Goal: Task Accomplishment & Management: Manage account settings

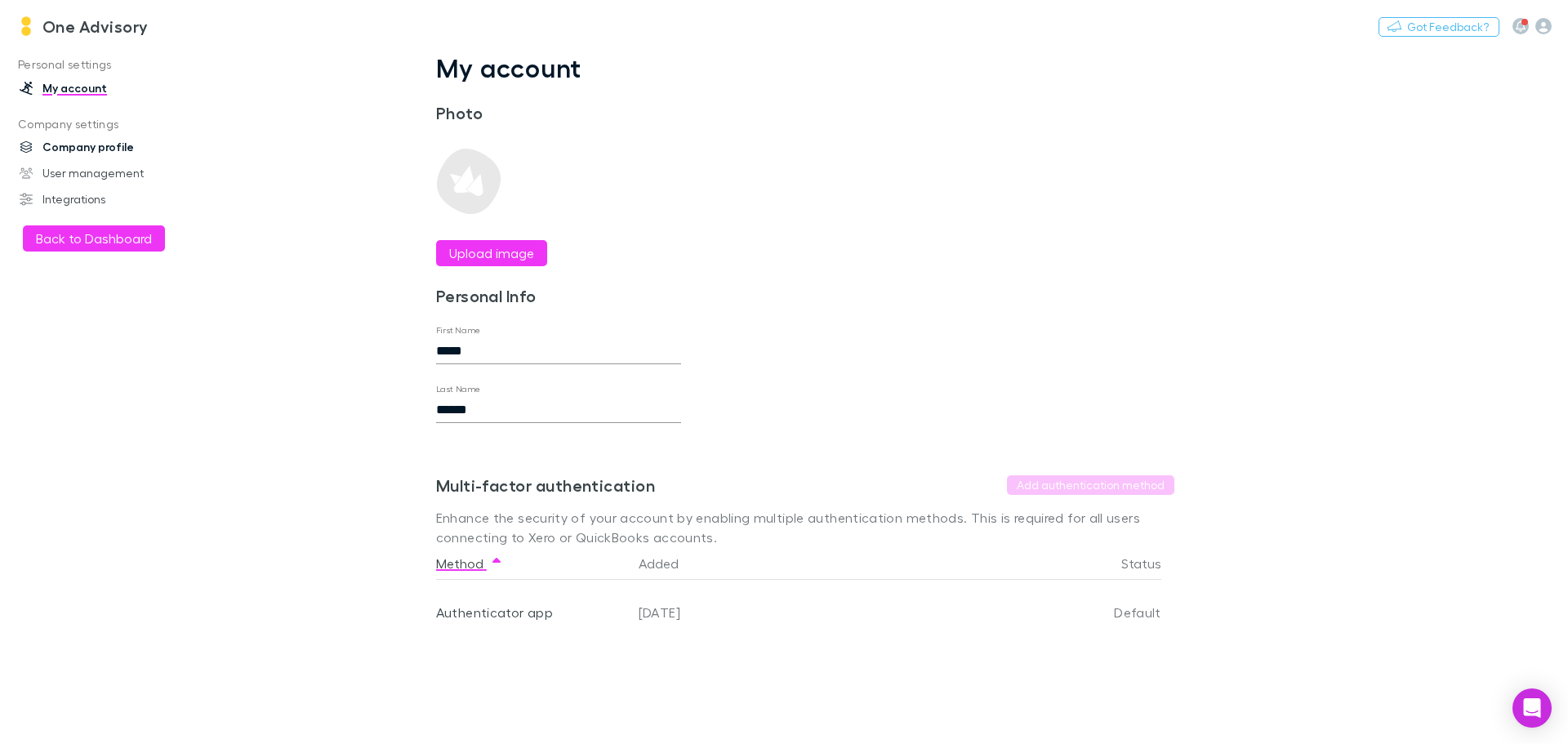
click at [56, 146] on link "Company profile" at bounding box center [112, 147] width 218 height 26
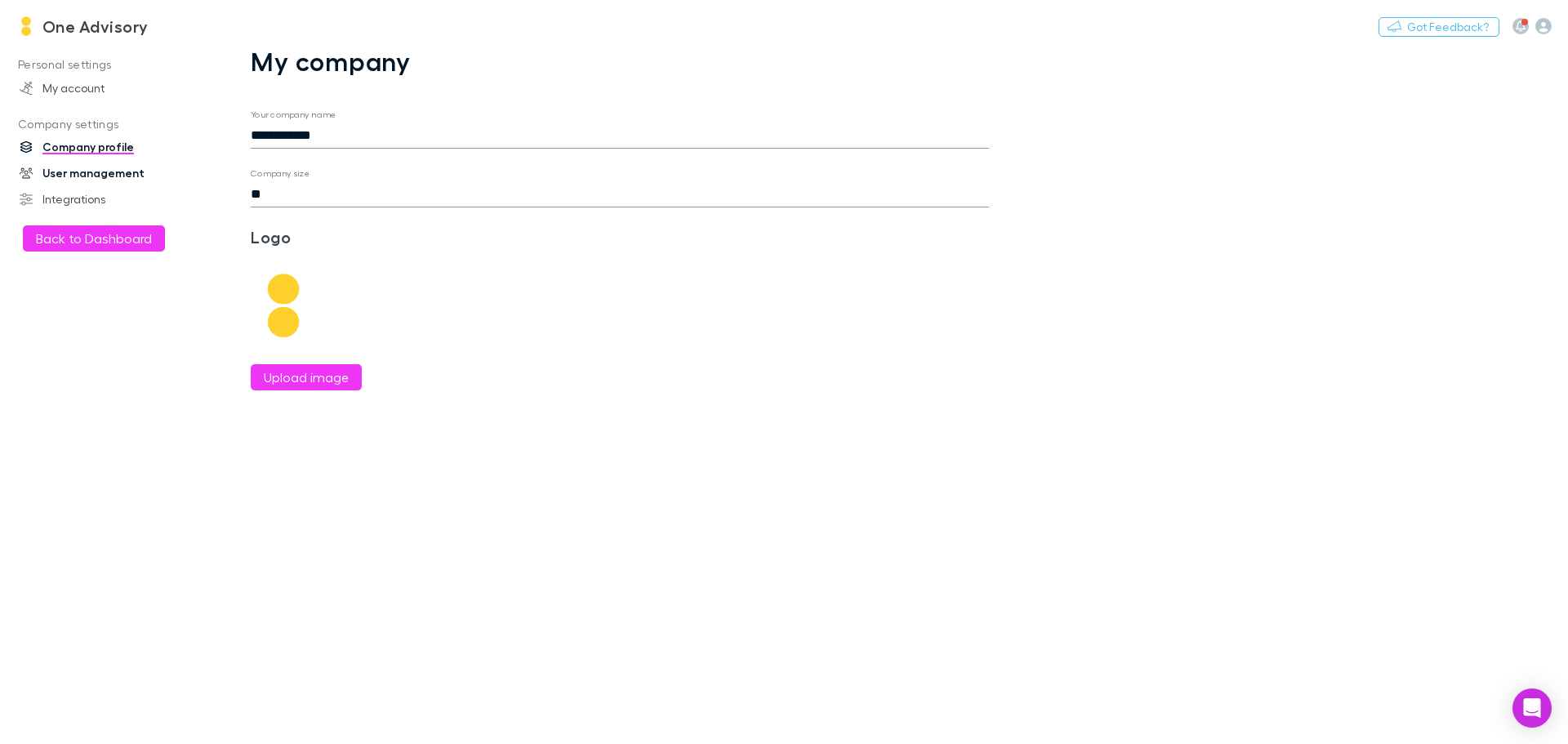
click at [86, 171] on link "User management" at bounding box center [112, 172] width 218 height 26
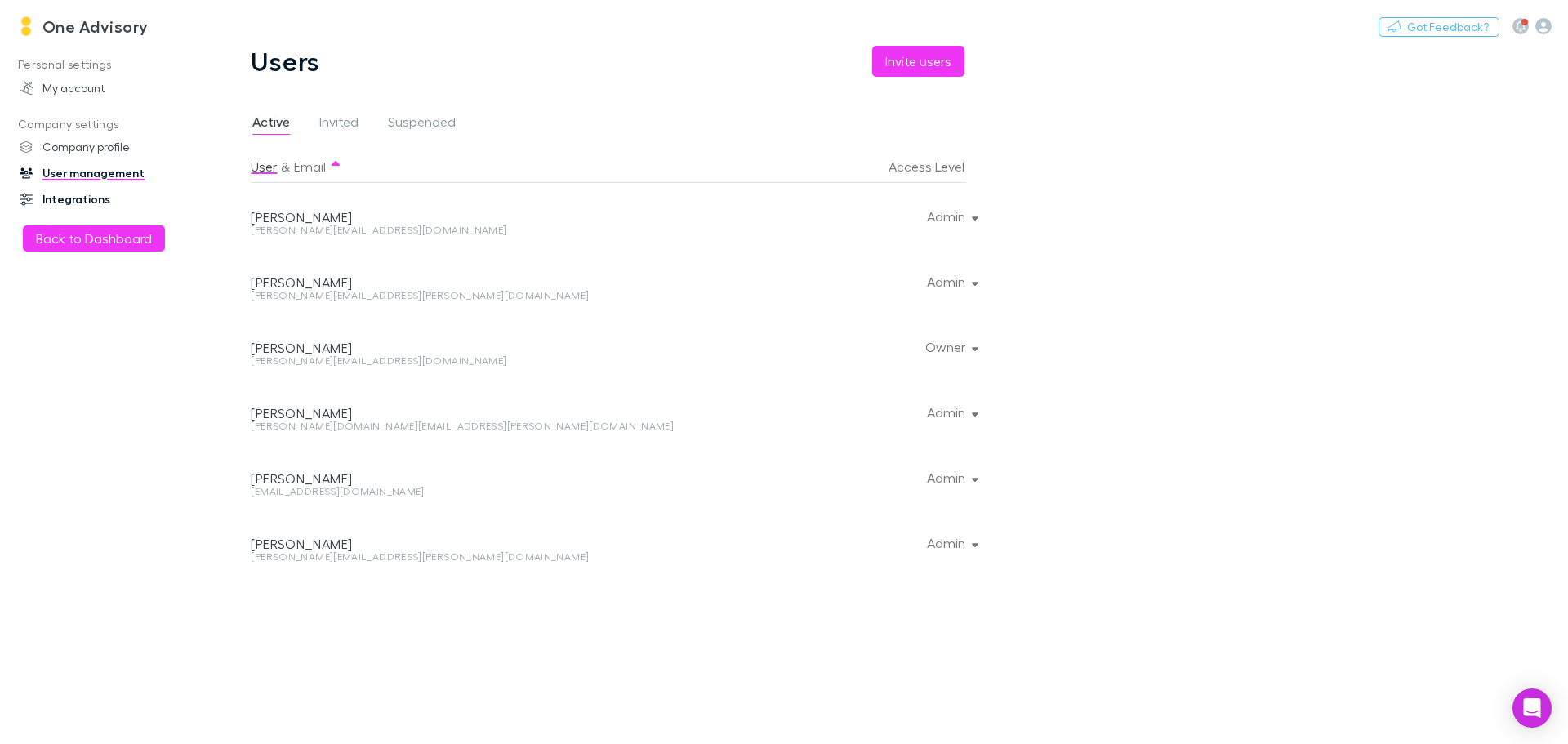
click at [79, 196] on link "Integrations" at bounding box center [112, 199] width 218 height 26
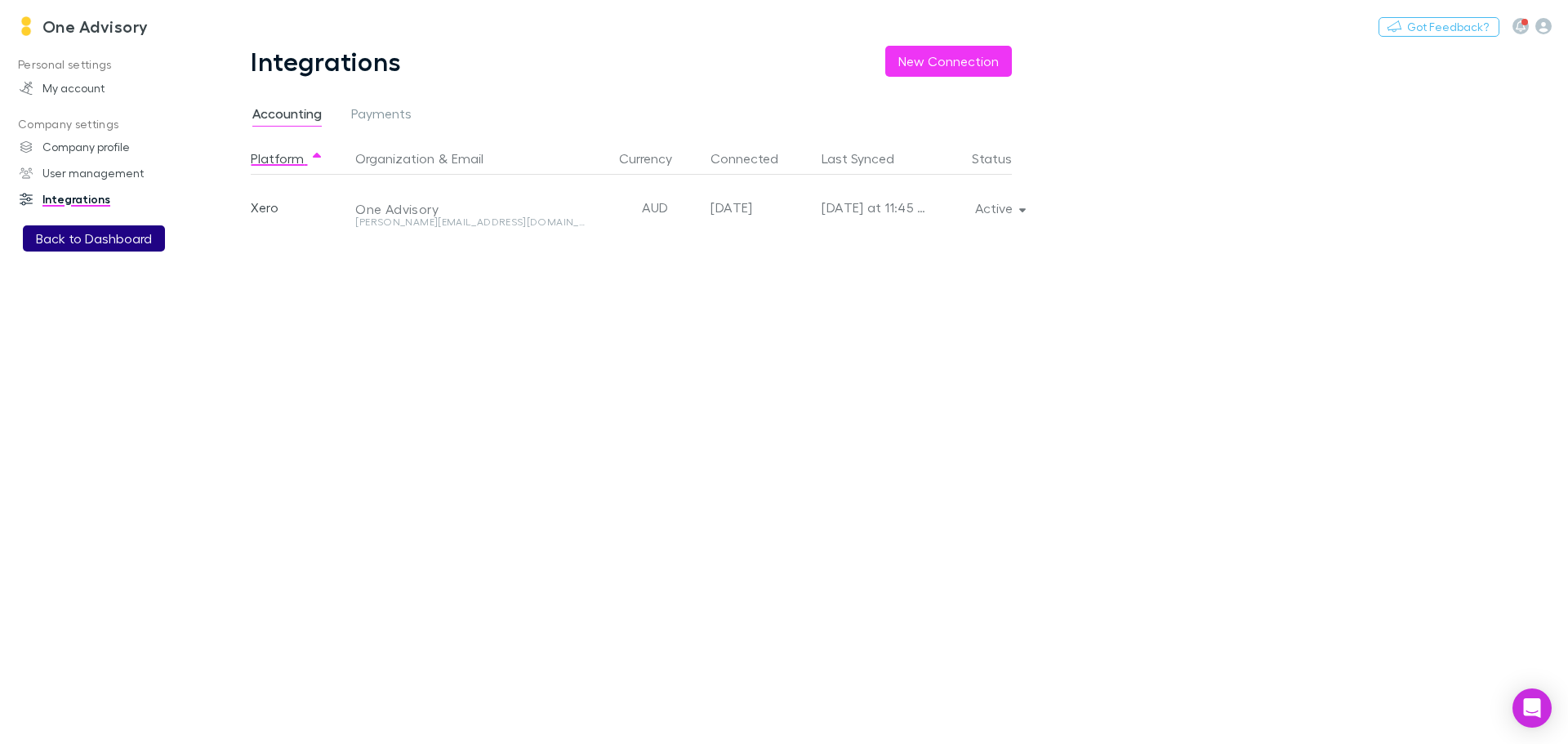
click at [82, 227] on button "Back to Dashboard" at bounding box center [94, 238] width 142 height 26
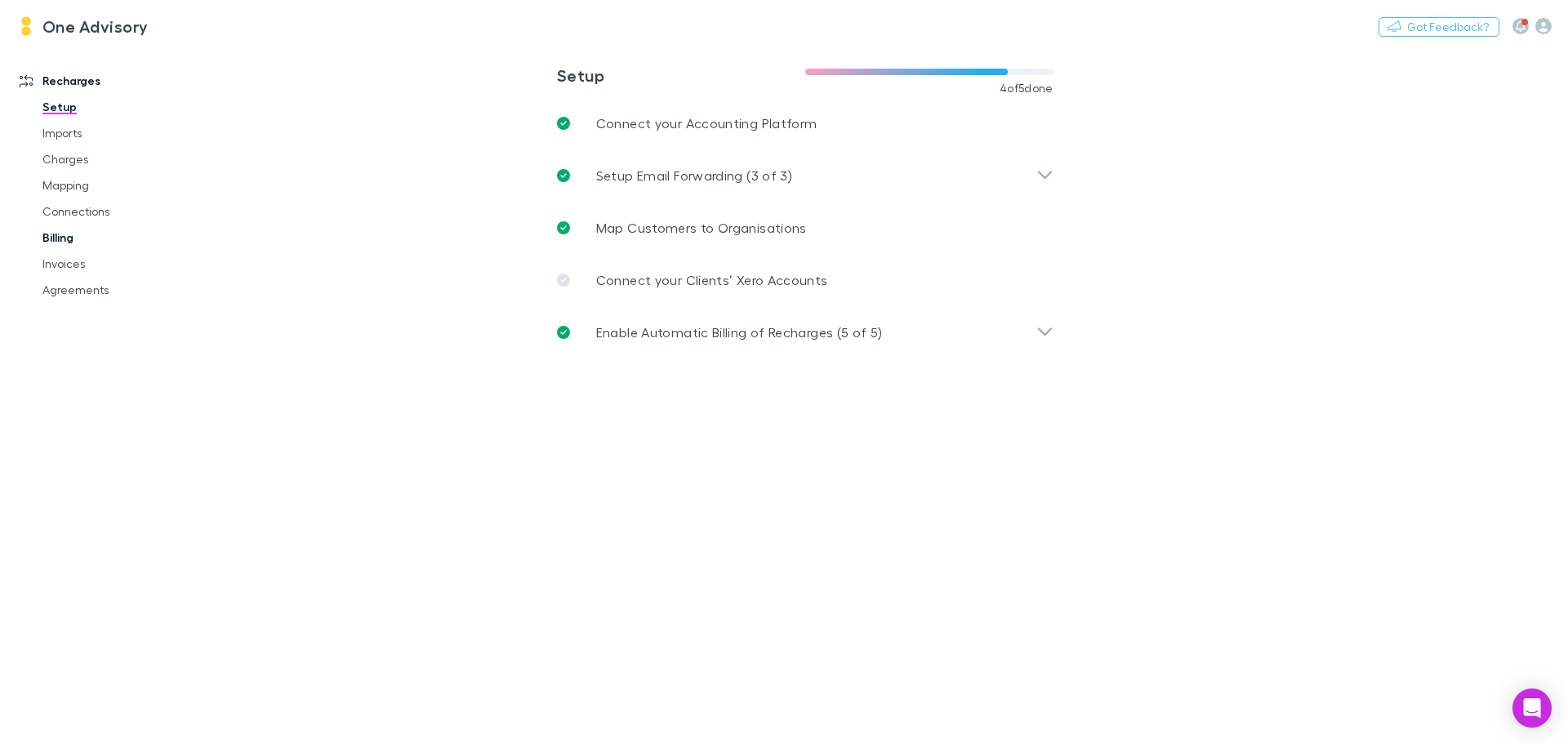
click at [56, 242] on link "Billing" at bounding box center [123, 237] width 195 height 26
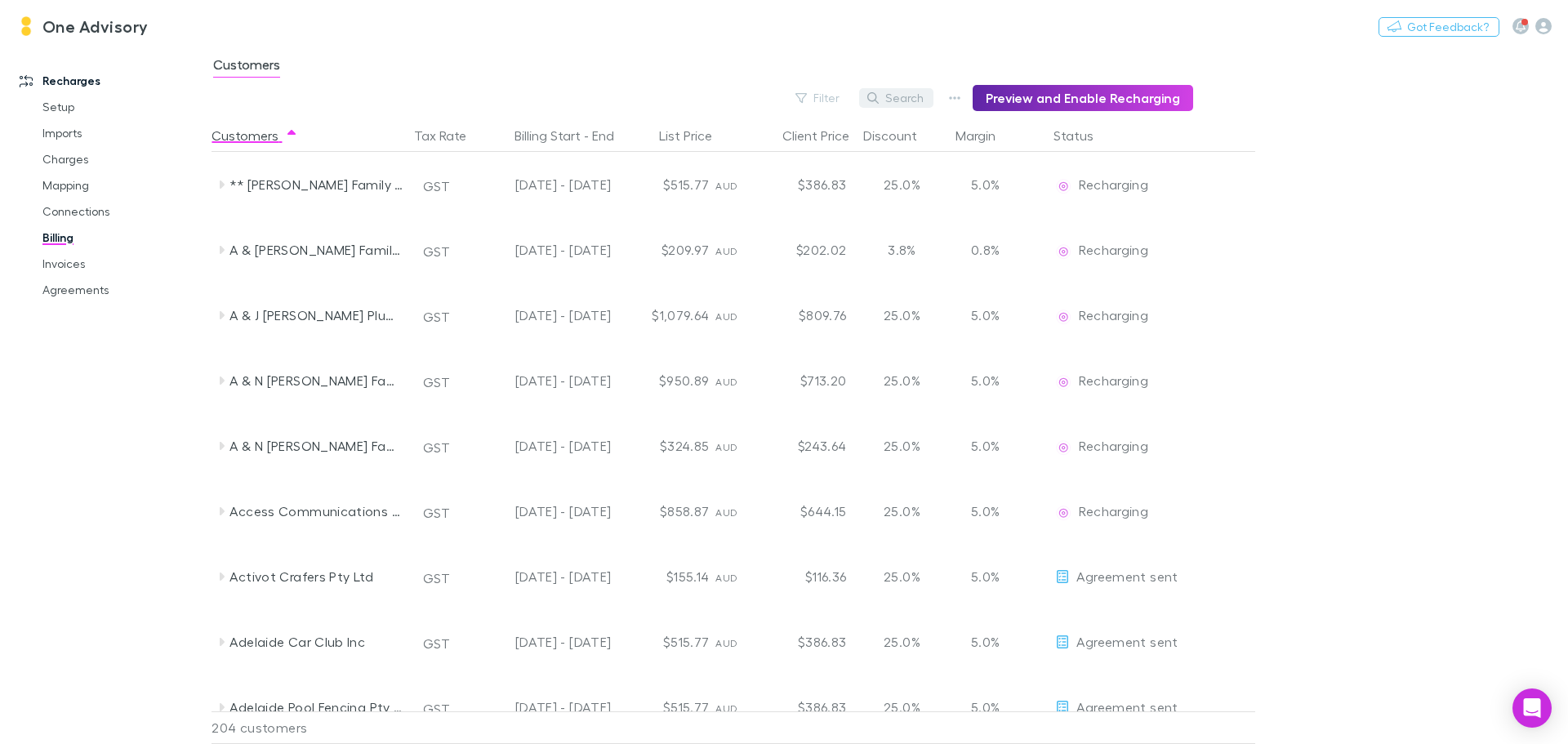
click at [910, 97] on button "Search" at bounding box center [896, 98] width 75 height 20
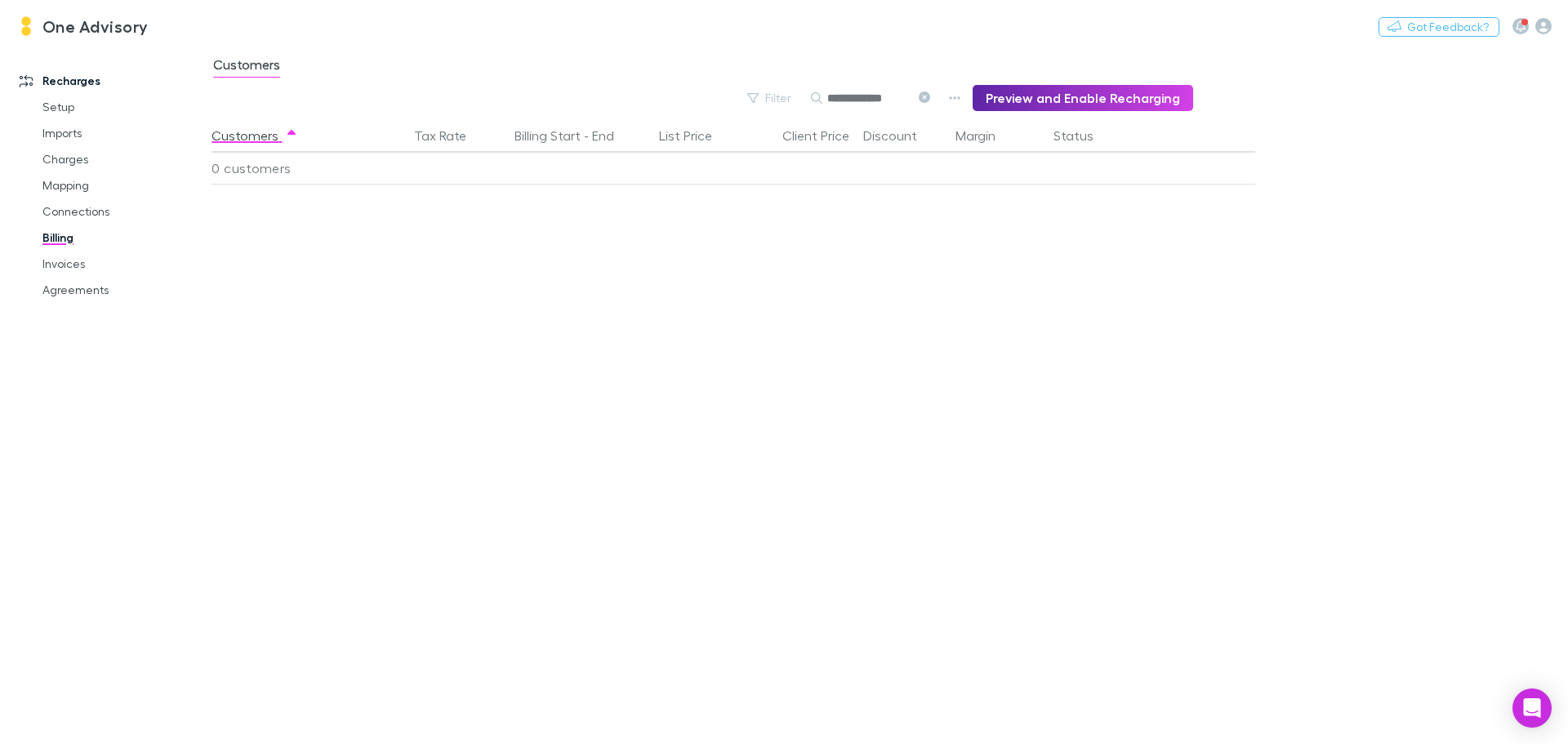
scroll to position [0, 3]
click at [1035, 93] on button "Preview and Enable Recharging" at bounding box center [1083, 98] width 220 height 26
click at [930, 96] on icon at bounding box center [924, 97] width 12 height 12
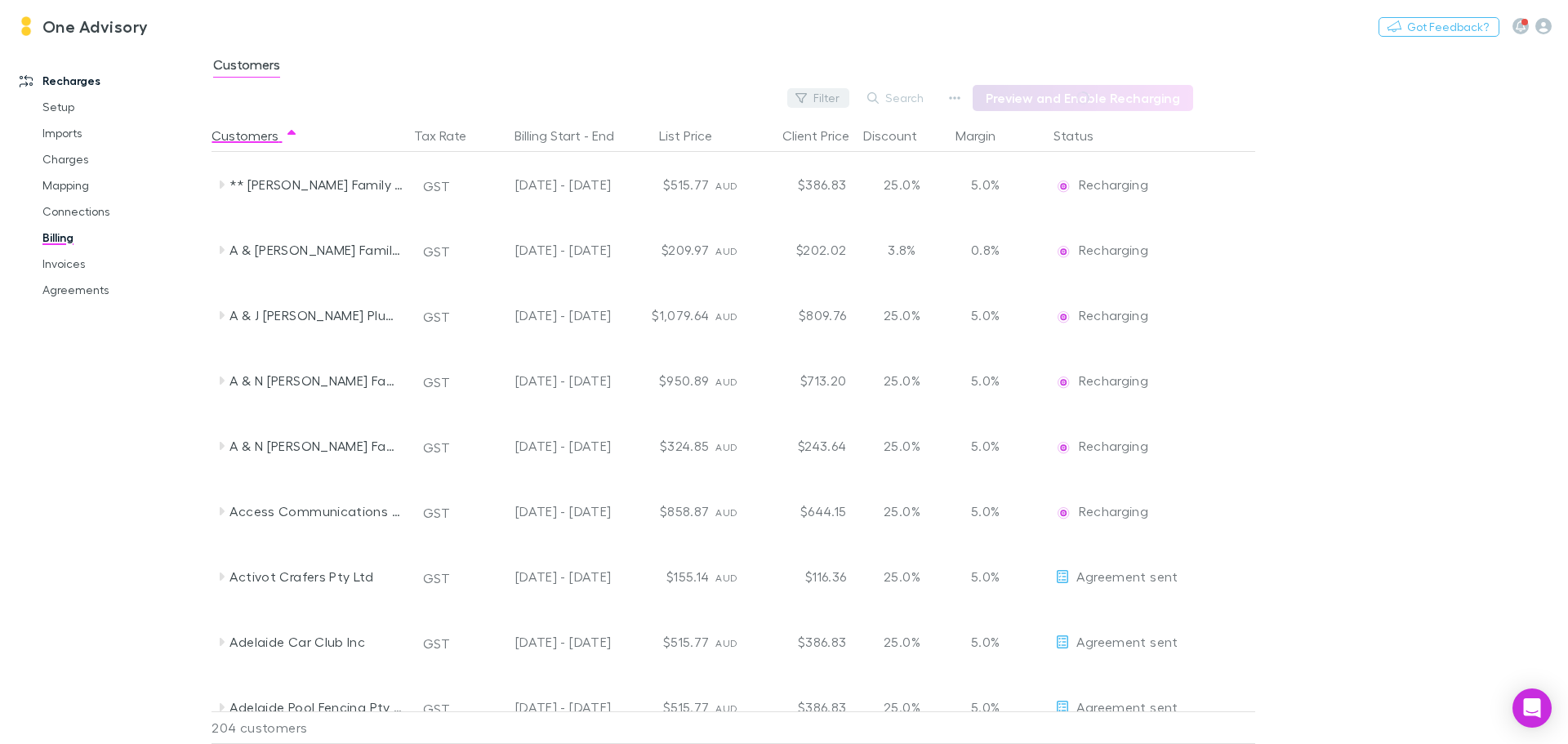
click at [844, 96] on button "Filter" at bounding box center [818, 98] width 62 height 20
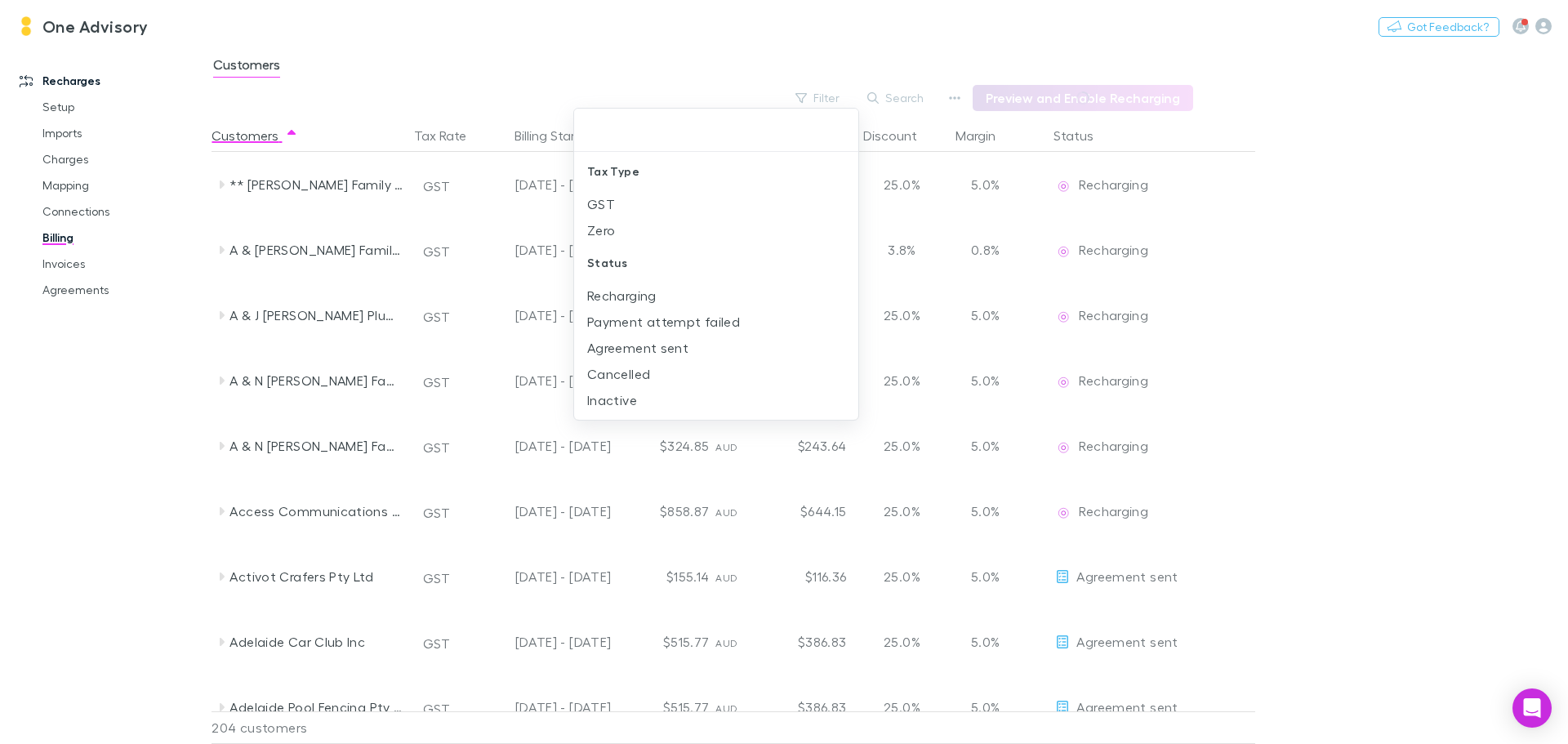
click at [895, 98] on div at bounding box center [784, 372] width 1568 height 744
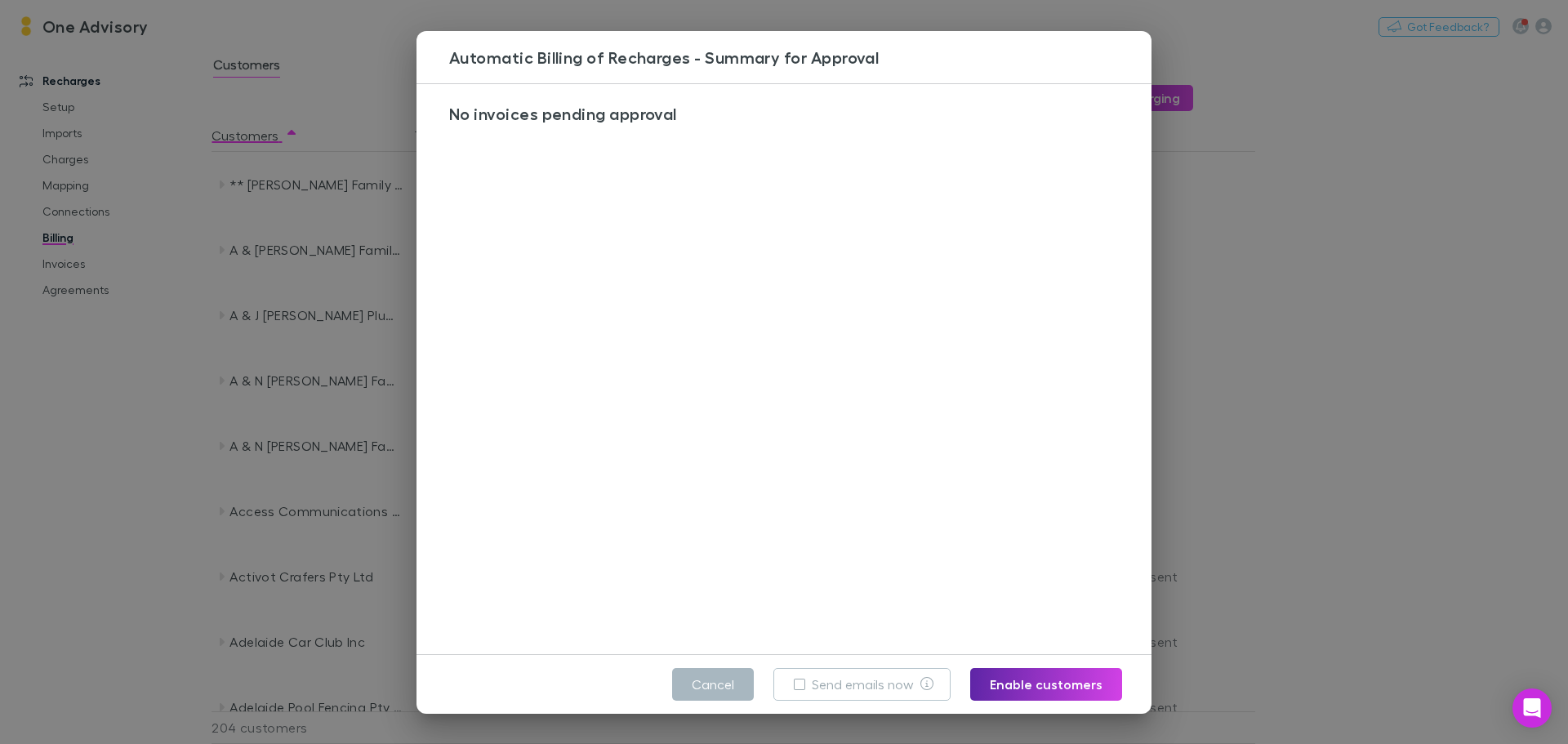
click at [733, 687] on button "Cancel" at bounding box center [713, 684] width 82 height 33
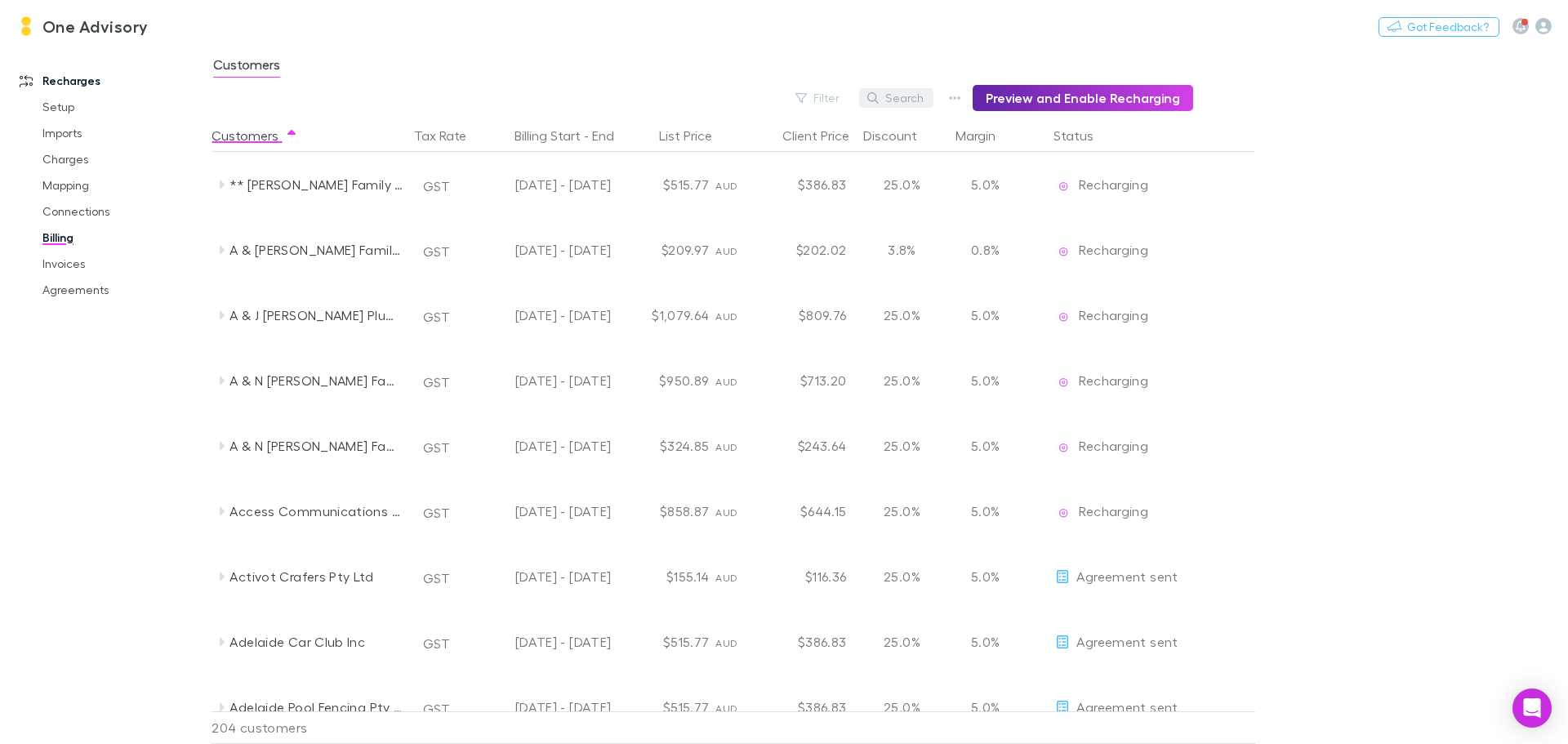
click at [911, 100] on button "Search" at bounding box center [896, 98] width 75 height 20
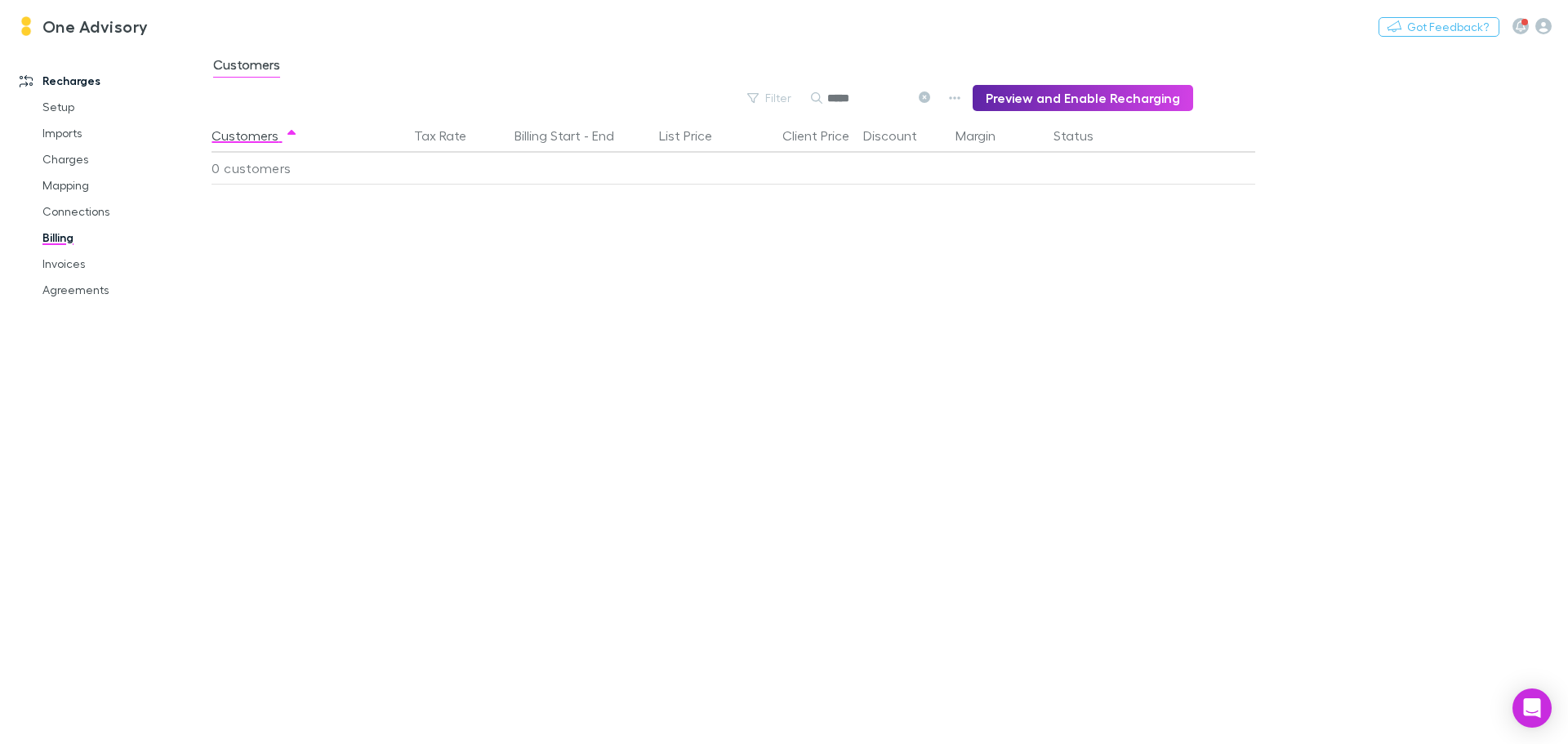
type input "*****"
click at [44, 260] on link "Invoices" at bounding box center [123, 263] width 195 height 26
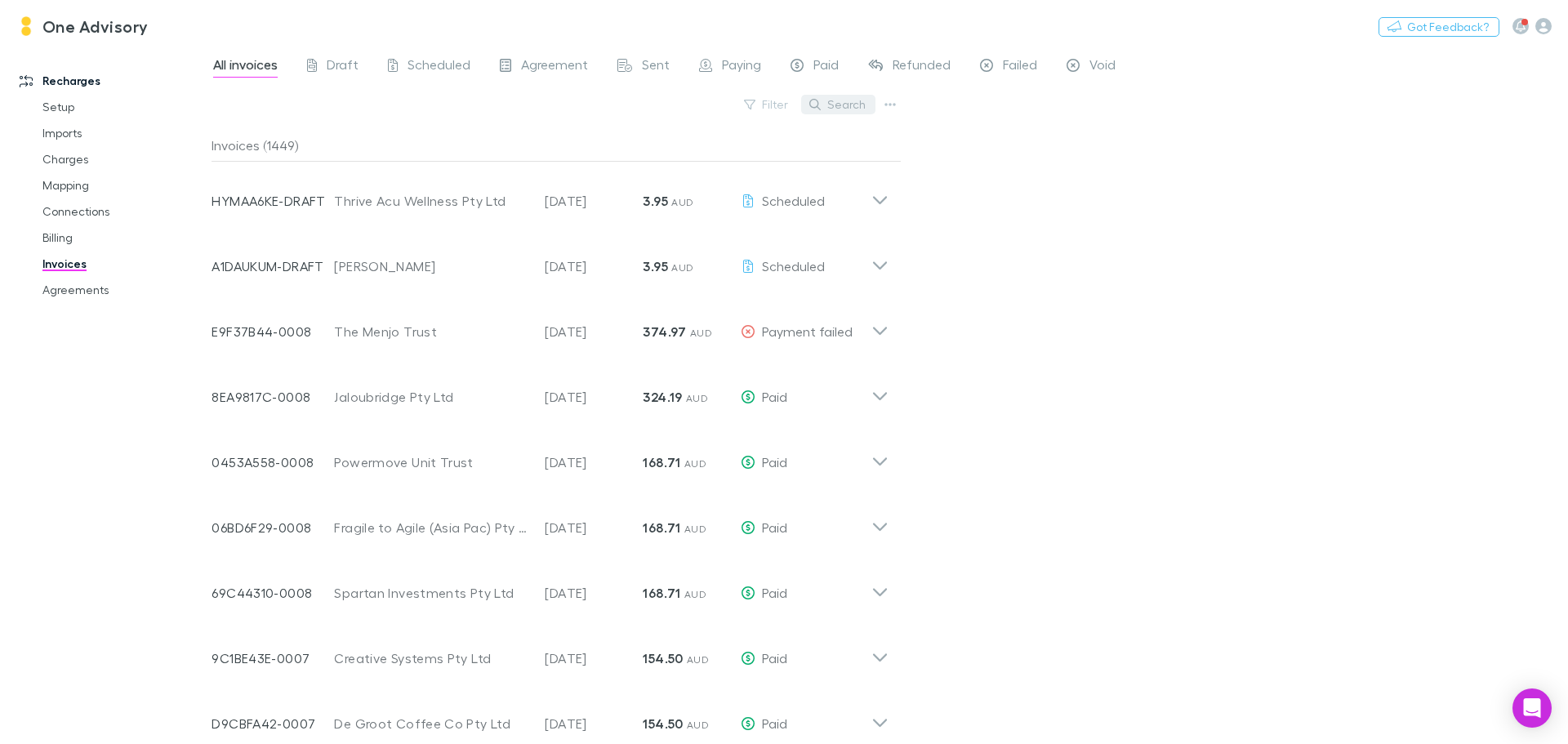
click at [850, 100] on button "Search" at bounding box center [839, 105] width 75 height 20
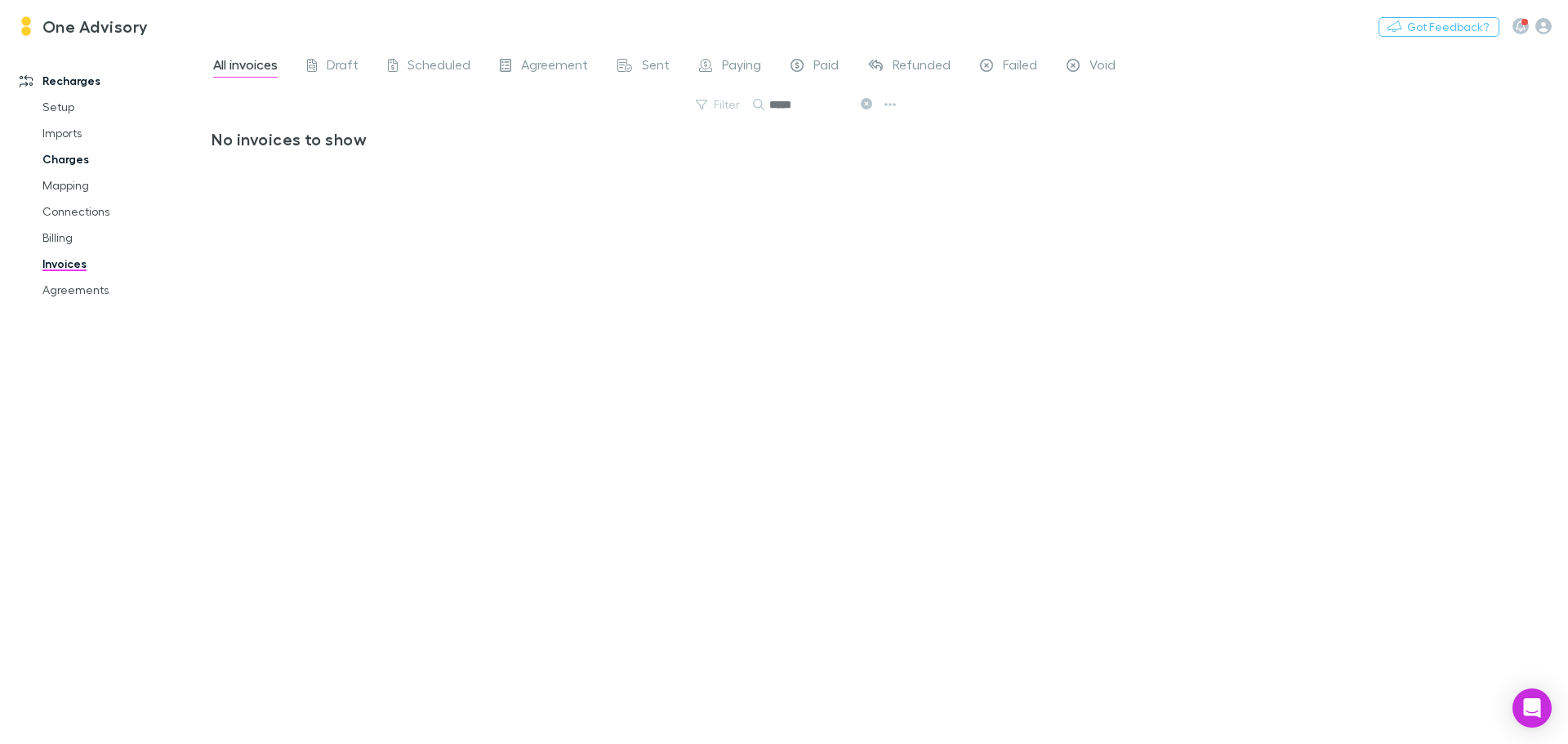
type input "*****"
click at [50, 160] on link "Charges" at bounding box center [123, 159] width 195 height 26
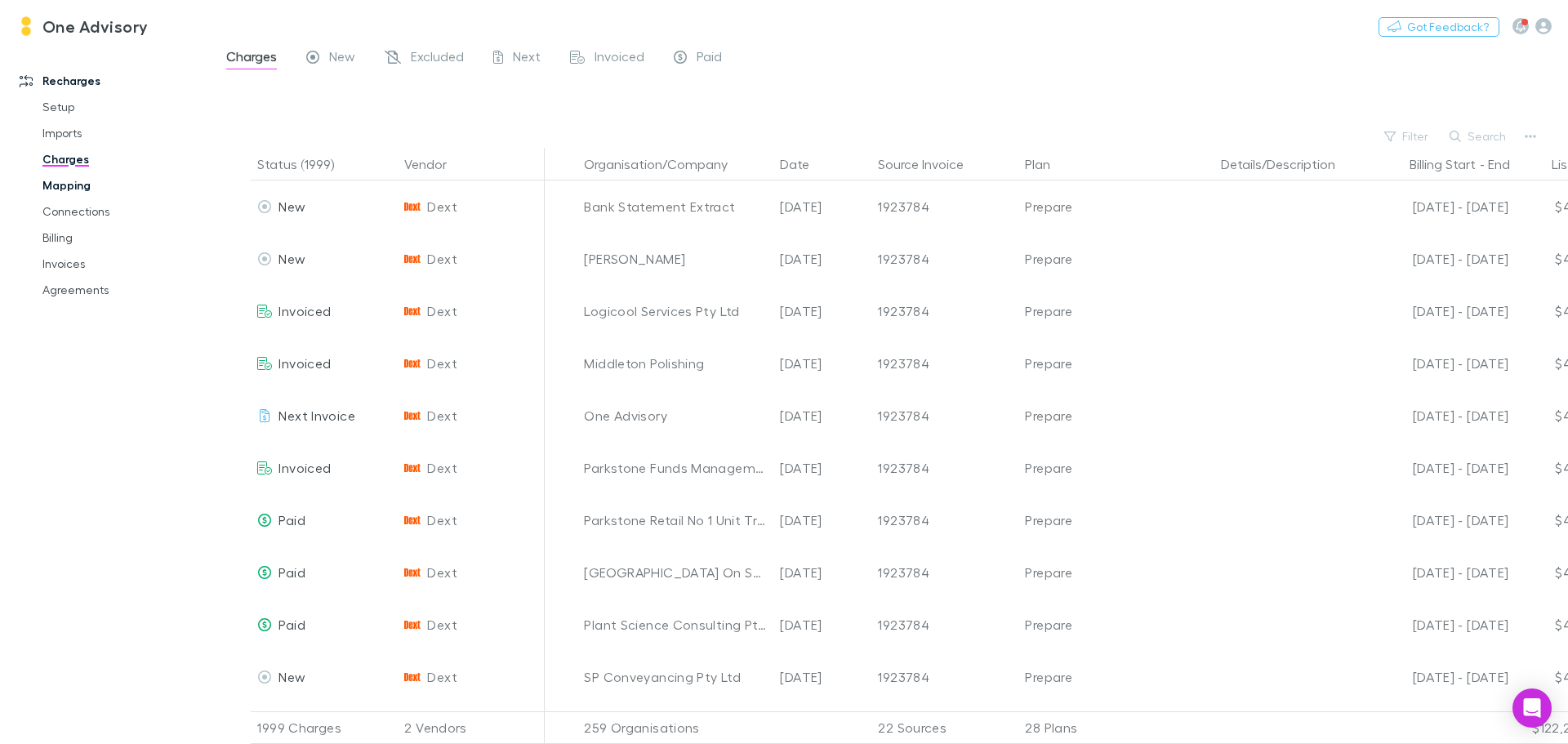
click at [44, 188] on link "Mapping" at bounding box center [123, 185] width 195 height 26
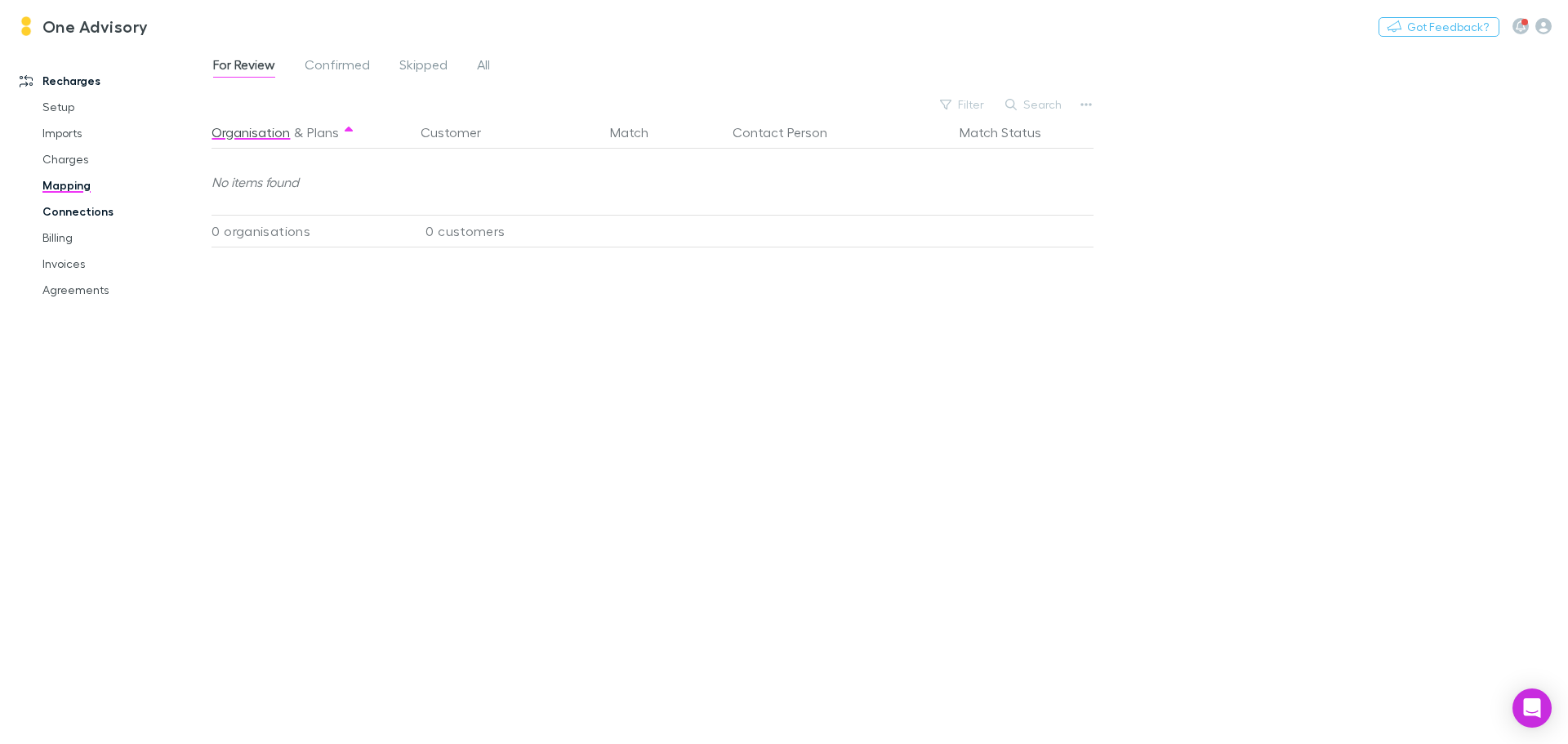
click at [61, 210] on link "Connections" at bounding box center [123, 211] width 195 height 26
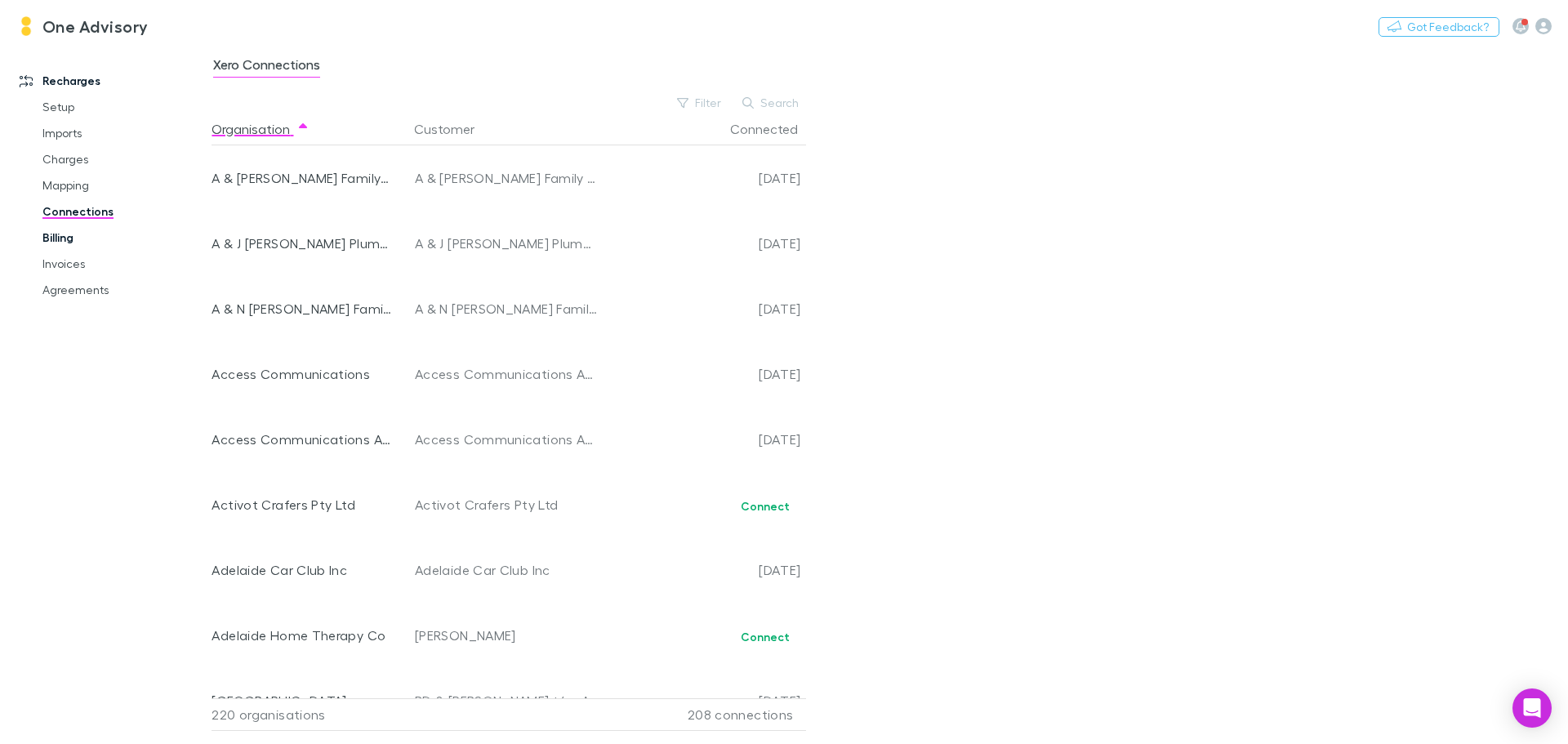
click at [58, 244] on link "Billing" at bounding box center [123, 237] width 195 height 26
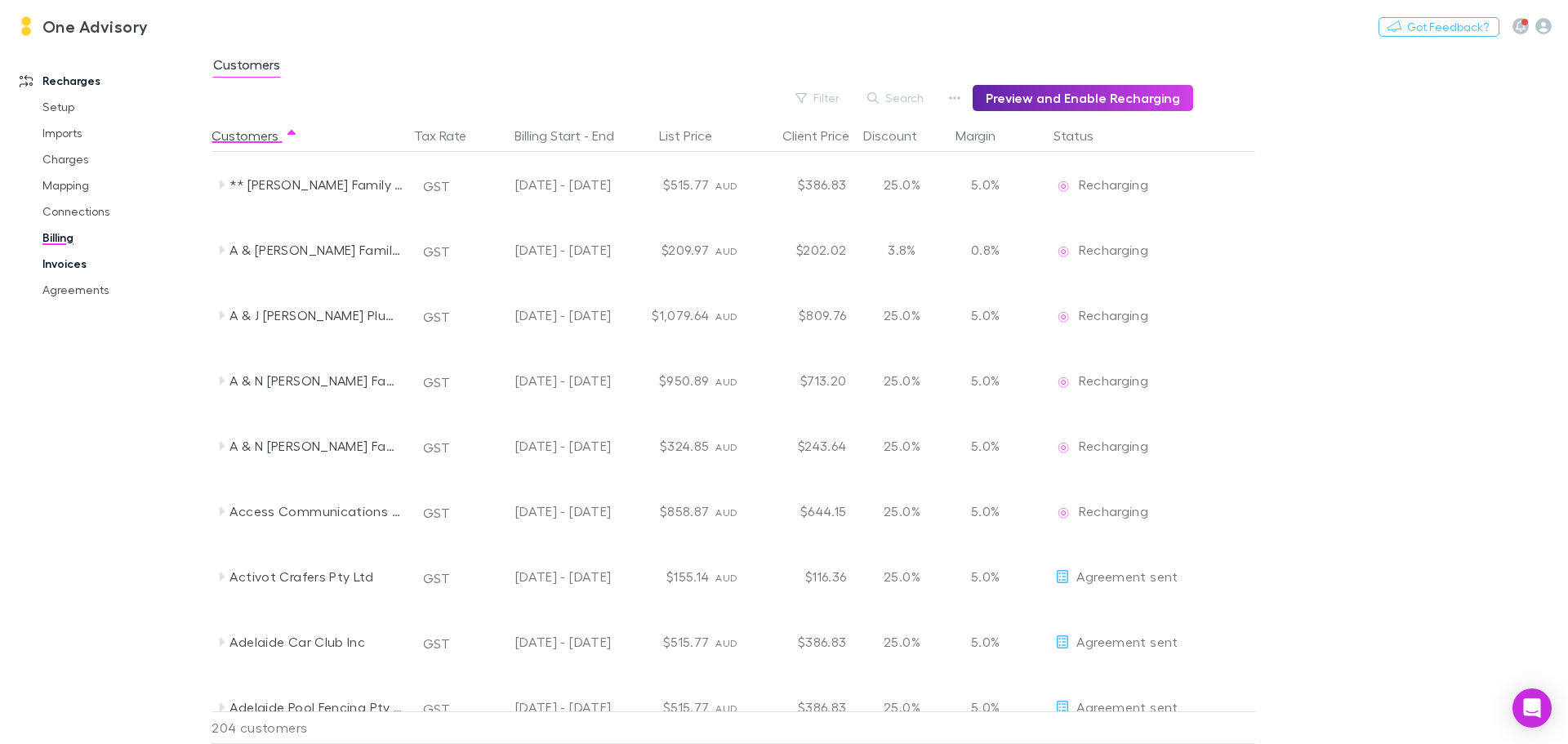
click at [56, 261] on link "Invoices" at bounding box center [123, 263] width 195 height 26
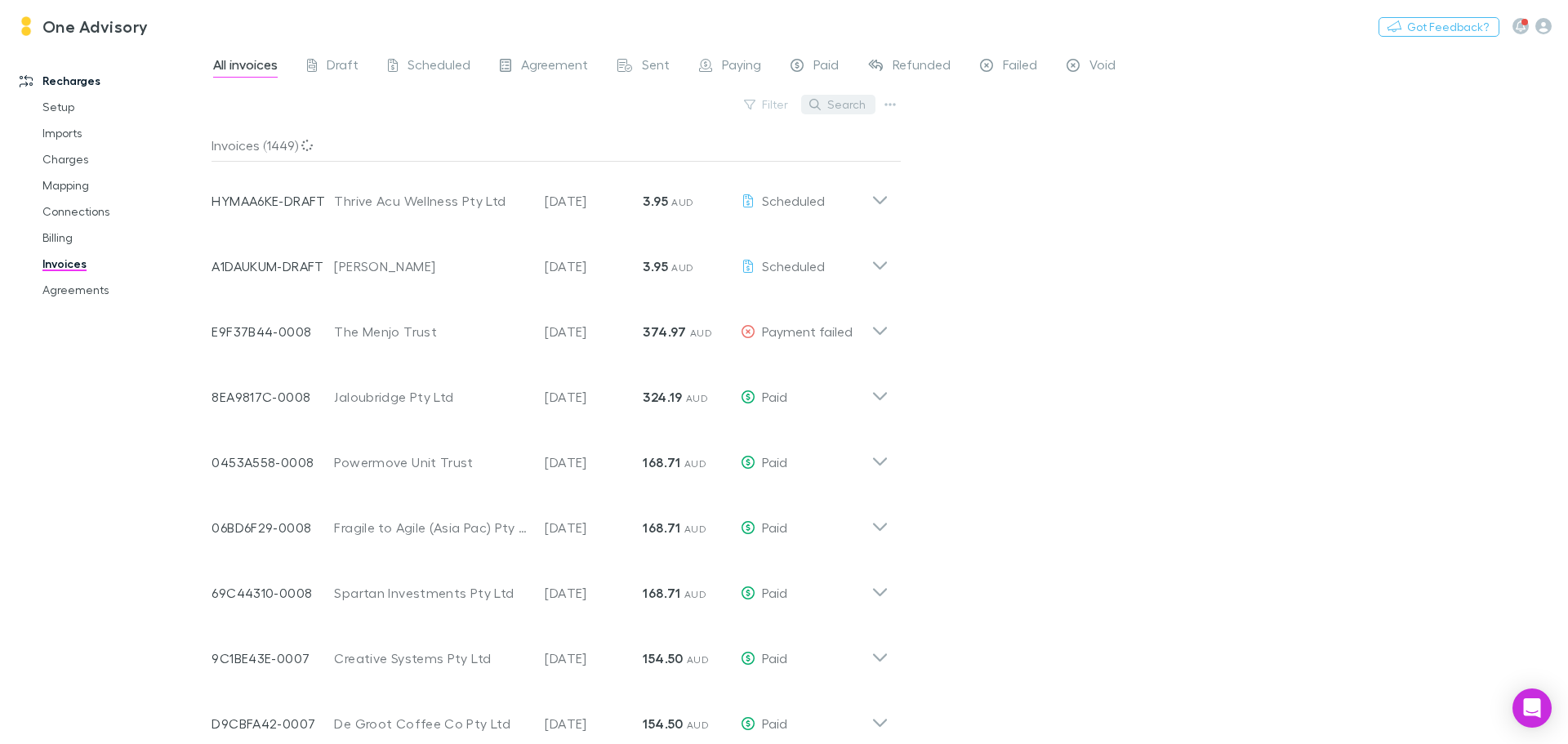
click at [836, 103] on button "Search" at bounding box center [839, 105] width 75 height 20
click at [1518, 26] on icon "button" at bounding box center [1520, 26] width 10 height 12
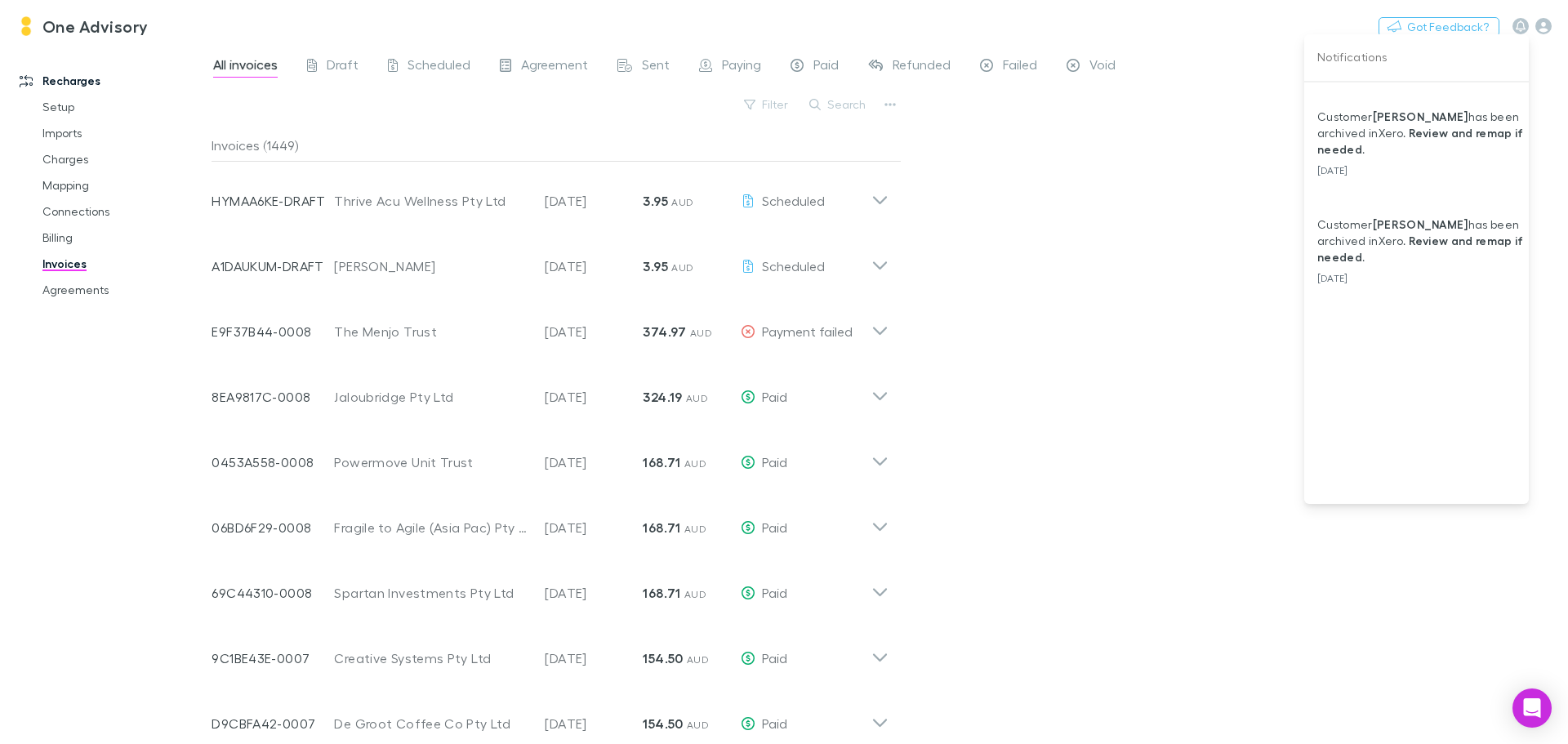
click at [1250, 332] on div at bounding box center [784, 372] width 1568 height 744
